Goal: Navigation & Orientation: Find specific page/section

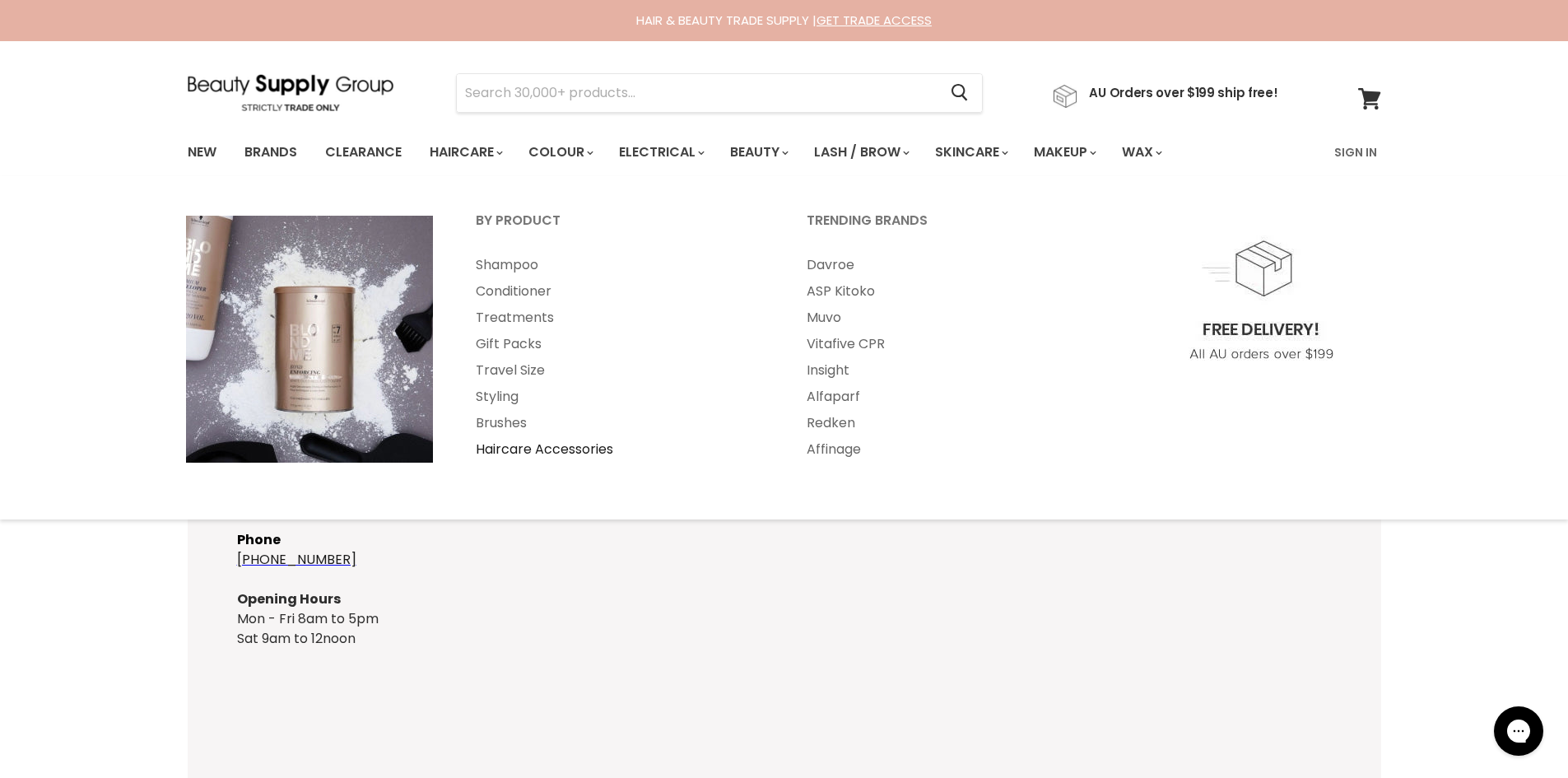
click at [505, 450] on link "Haircare Accessories" at bounding box center [618, 449] width 328 height 26
